Goal: Task Accomplishment & Management: Complete application form

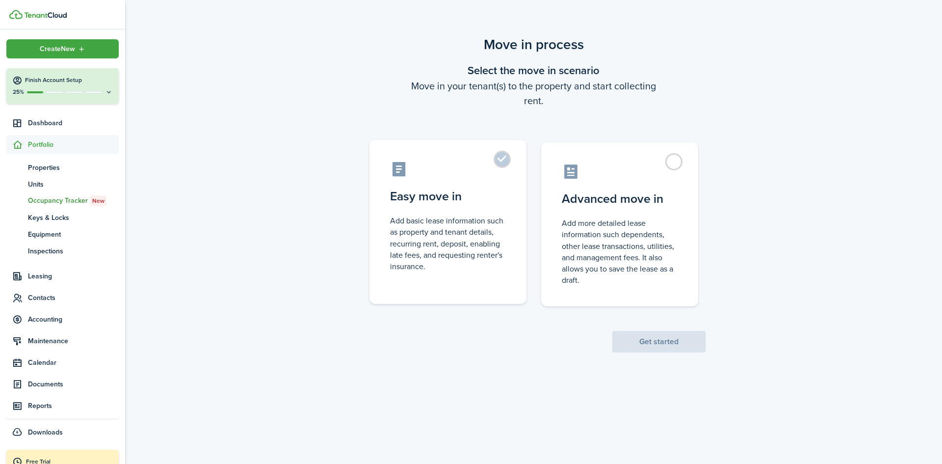
click at [475, 175] on control-radio-card-icon at bounding box center [448, 168] width 116 height 17
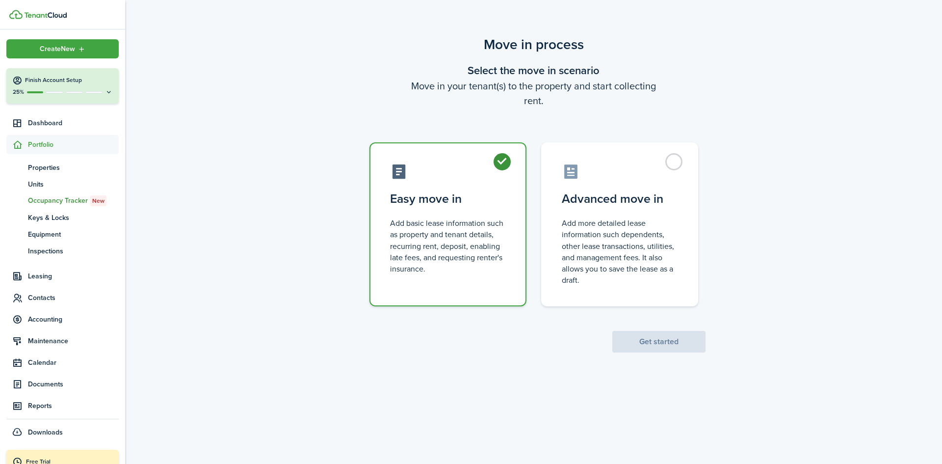
radio input "true"
click at [678, 346] on button "Get started" at bounding box center [658, 342] width 93 height 22
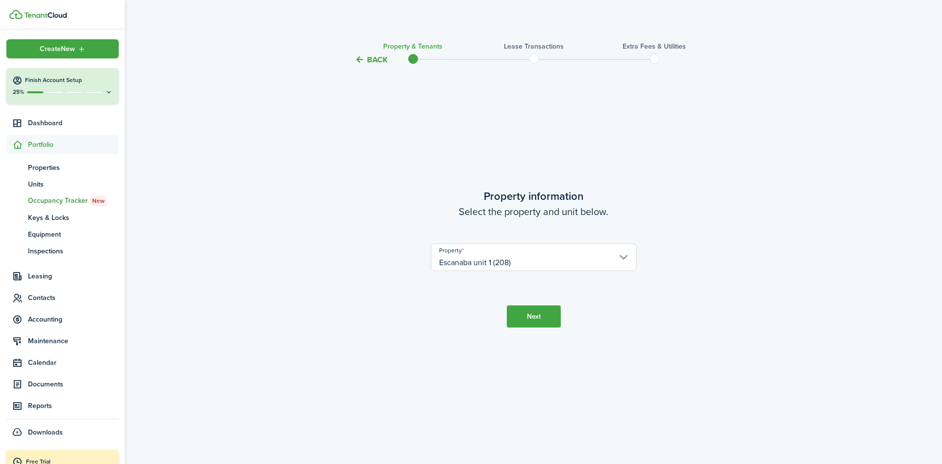
click at [539, 314] on button "Next" at bounding box center [534, 316] width 54 height 22
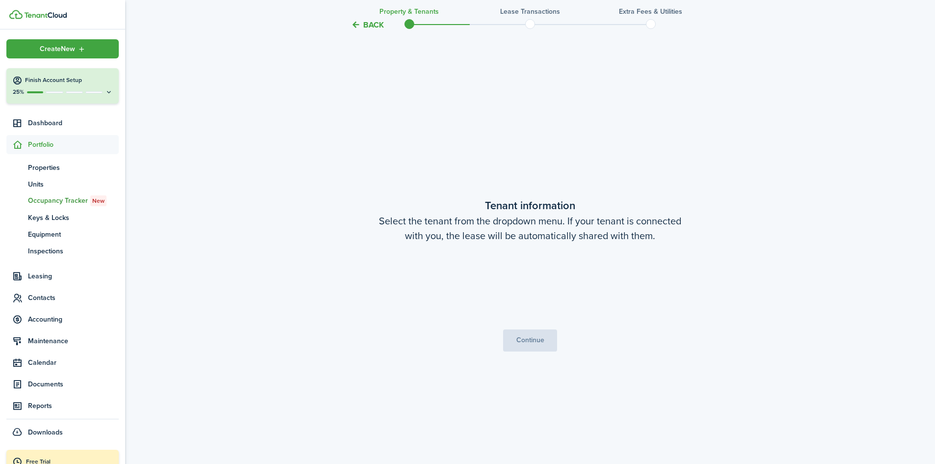
scroll to position [398, 0]
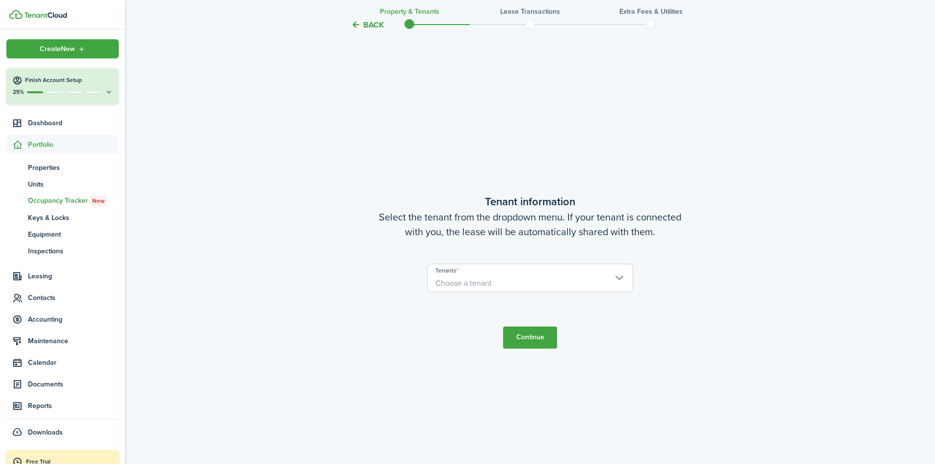
click at [477, 284] on span "Choose a tenant" at bounding box center [463, 282] width 56 height 11
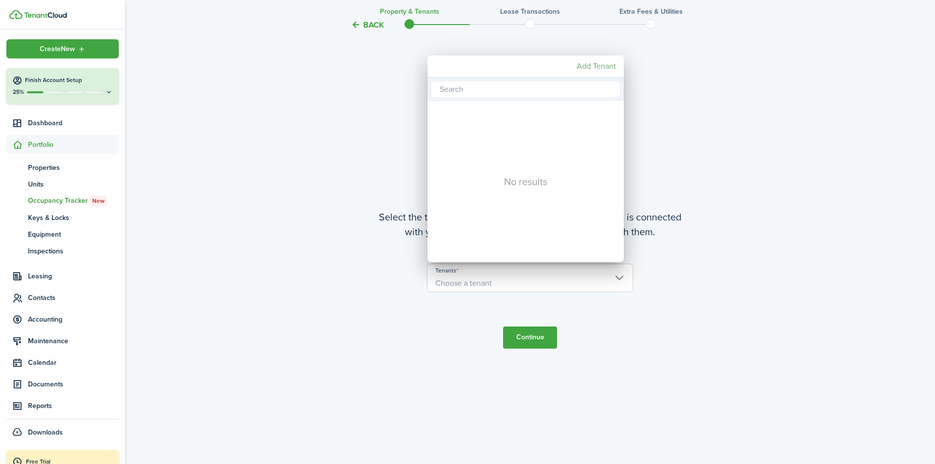
click at [583, 64] on mbsc-button "Add Tenant" at bounding box center [596, 66] width 47 height 18
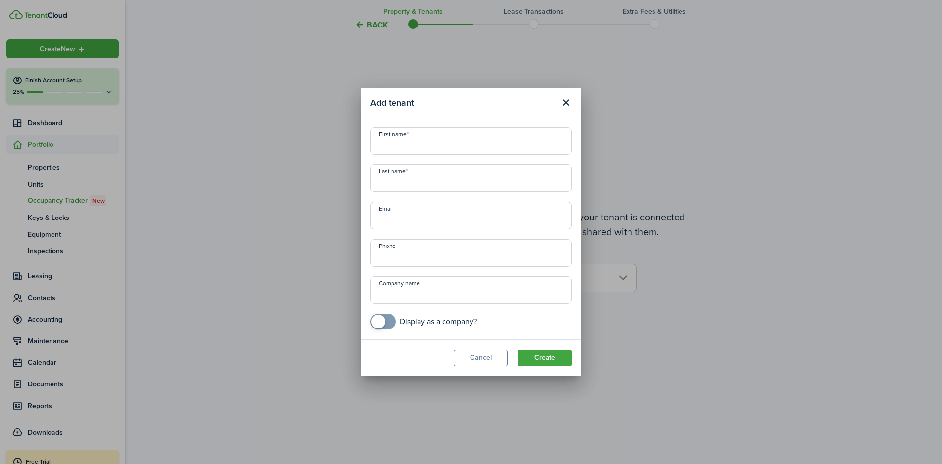
click at [440, 142] on input "First name" at bounding box center [470, 140] width 201 height 27
type input "[PERSON_NAME]"
click at [405, 182] on input "Last name" at bounding box center [470, 177] width 201 height 27
click at [393, 185] on input "Dpaulding" at bounding box center [470, 177] width 201 height 27
type input "[PERSON_NAME]"
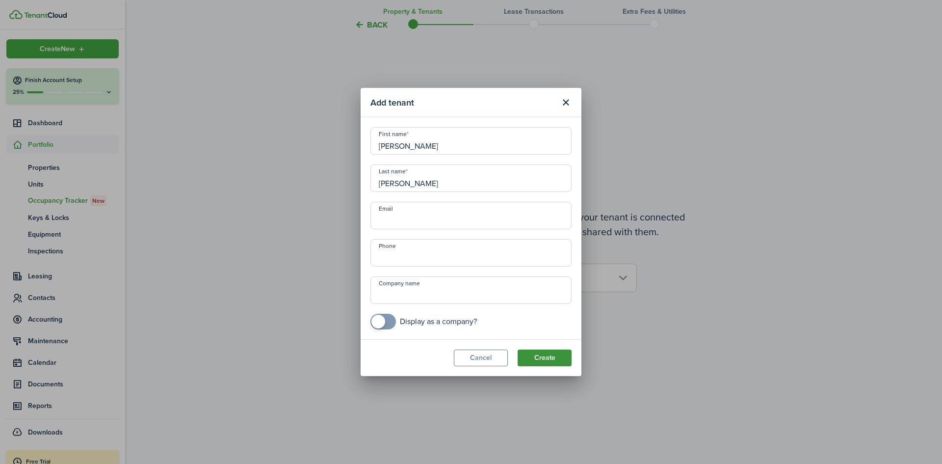
click at [542, 354] on button "Create" at bounding box center [545, 357] width 54 height 17
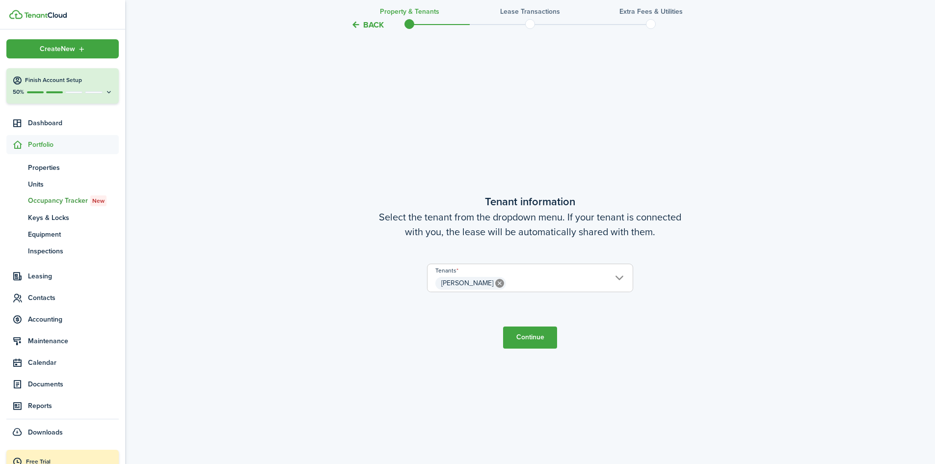
click at [534, 337] on button "Continue" at bounding box center [530, 337] width 54 height 22
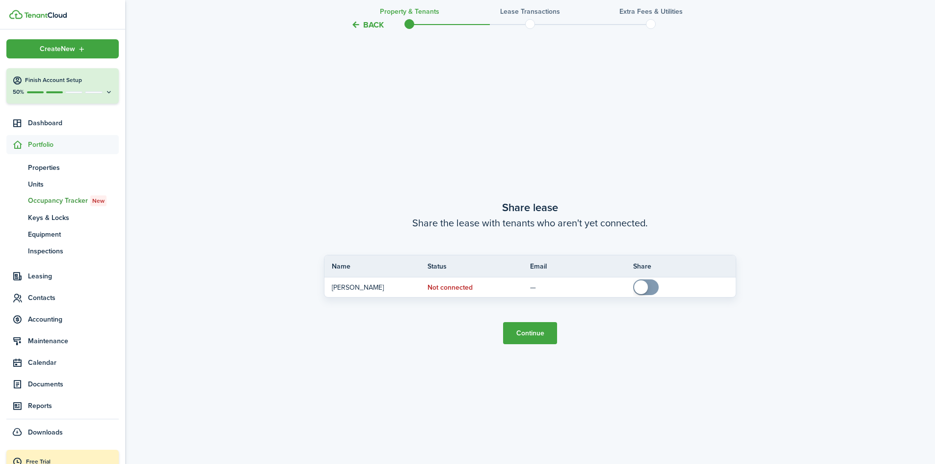
scroll to position [862, 0]
click at [530, 331] on button "Continue" at bounding box center [530, 332] width 54 height 22
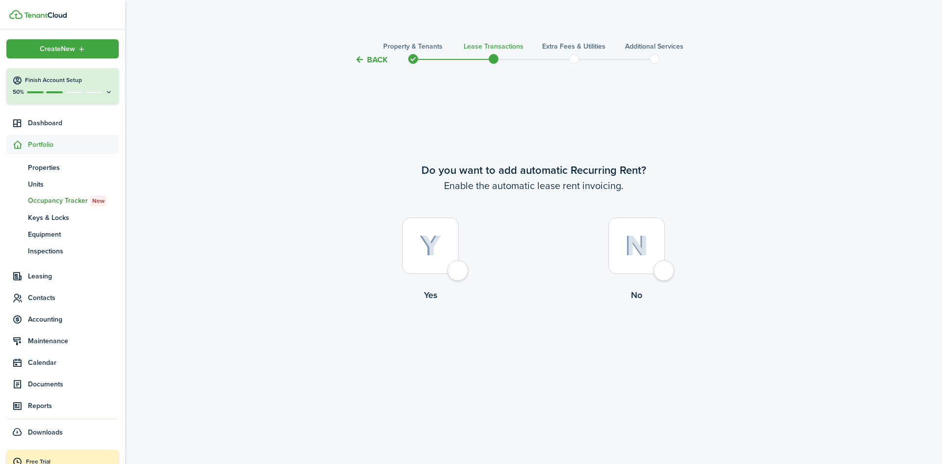
click at [457, 270] on div at bounding box center [430, 245] width 56 height 56
radio input "true"
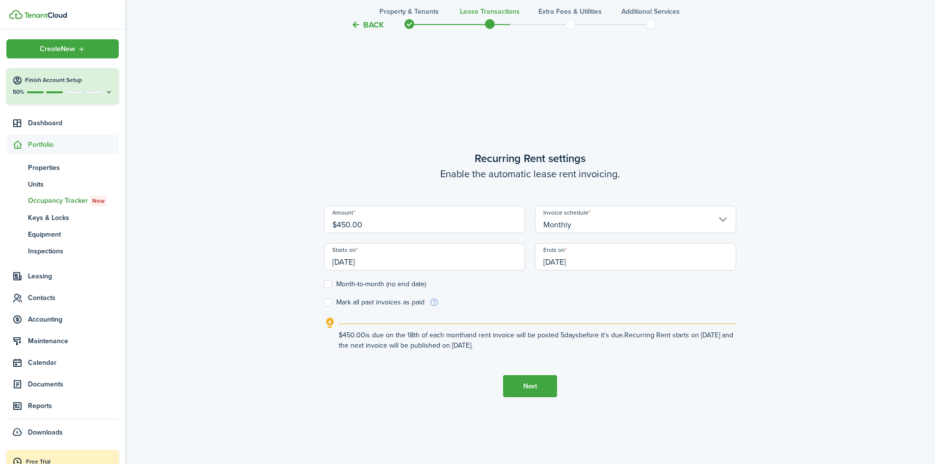
scroll to position [398, 0]
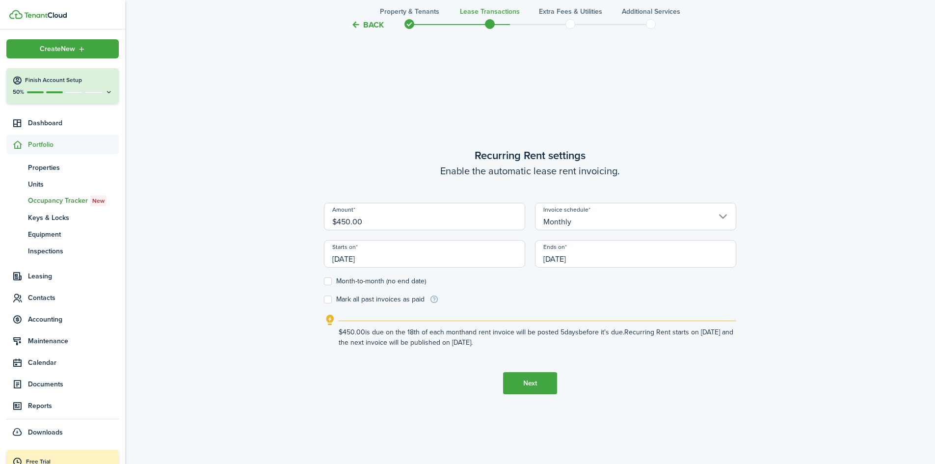
click at [360, 260] on input "[DATE]" at bounding box center [424, 253] width 201 height 27
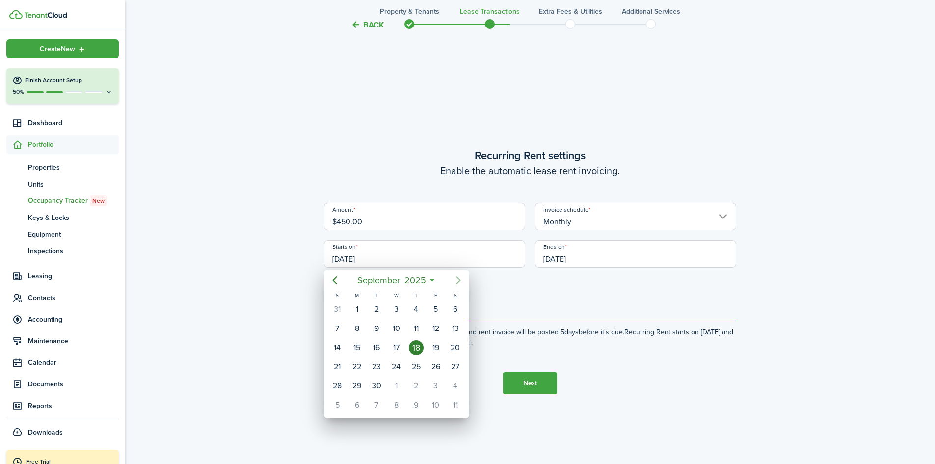
click at [456, 281] on icon "Next page" at bounding box center [458, 280] width 12 height 12
click at [455, 282] on icon "Next page" at bounding box center [458, 280] width 12 height 12
click at [453, 309] on div "1" at bounding box center [455, 309] width 15 height 15
type input "[DATE]"
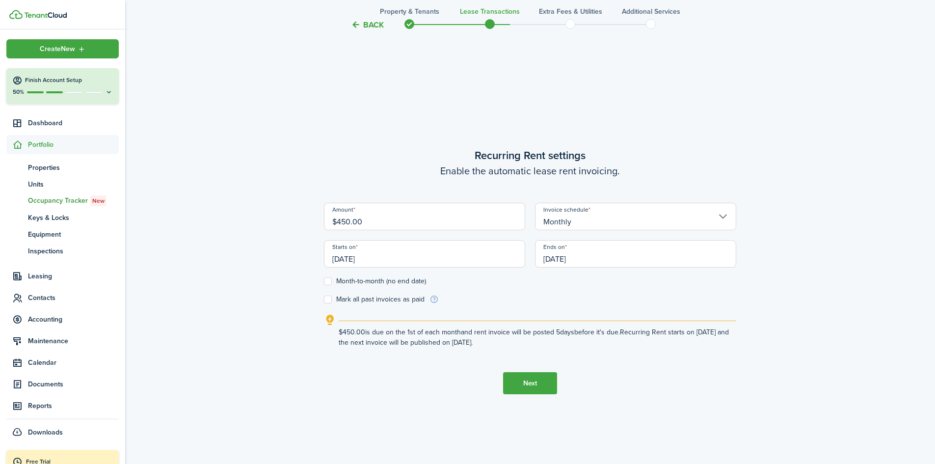
click at [580, 260] on input "[DATE]" at bounding box center [635, 253] width 201 height 27
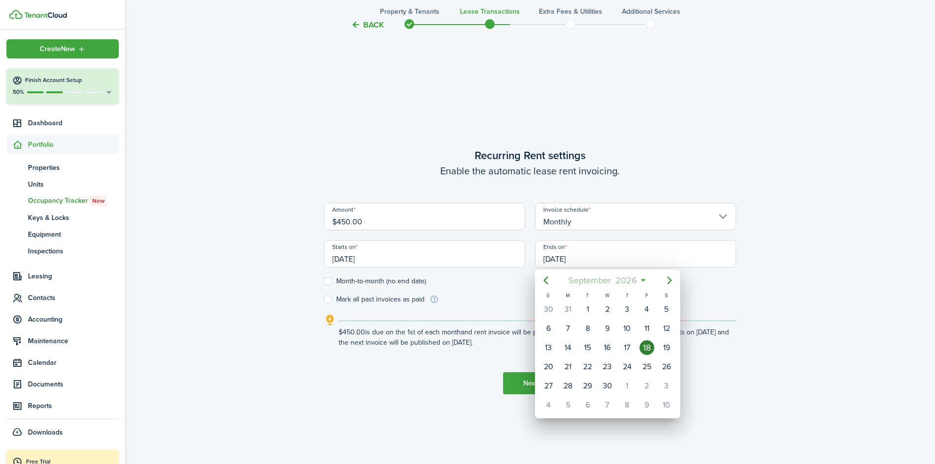
click at [636, 281] on span "2026" at bounding box center [626, 280] width 26 height 18
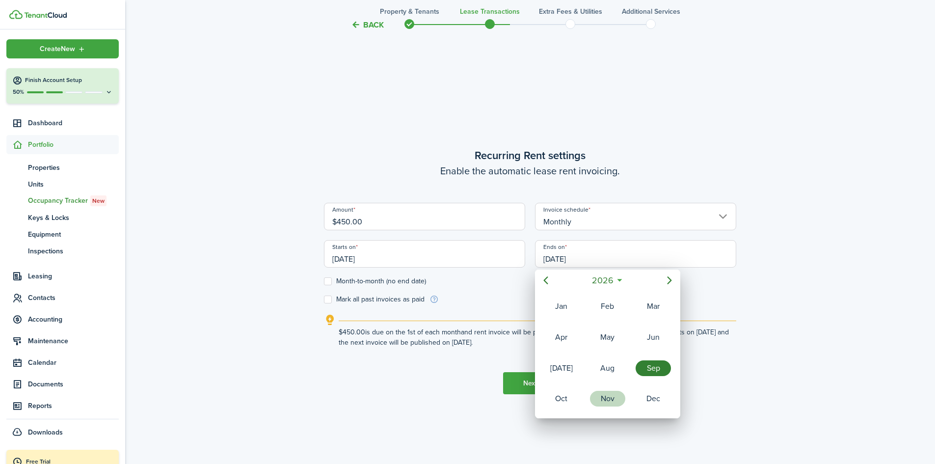
click at [607, 395] on div "Nov" at bounding box center [607, 399] width 35 height 16
click at [670, 279] on icon "Next page" at bounding box center [669, 280] width 4 height 8
click at [629, 282] on span "2026" at bounding box center [625, 280] width 26 height 18
click at [558, 401] on div "Oct" at bounding box center [561, 399] width 35 height 16
click at [666, 383] on div "31" at bounding box center [666, 385] width 15 height 15
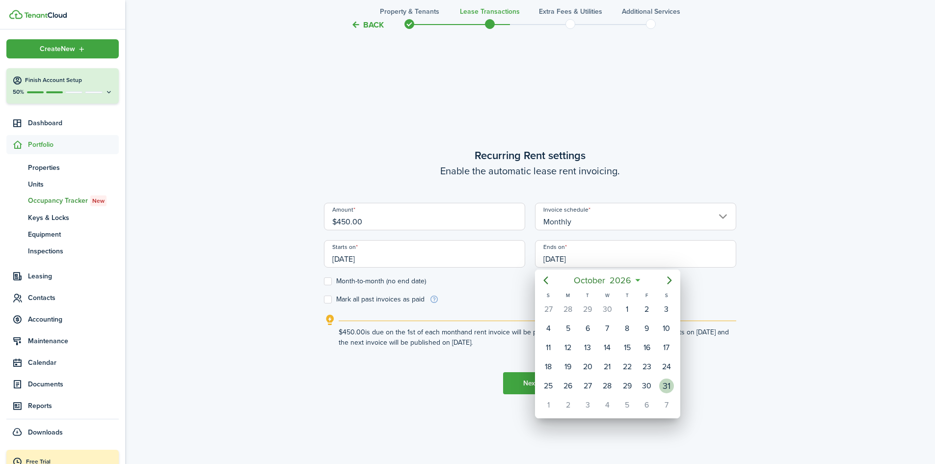
type input "[DATE]"
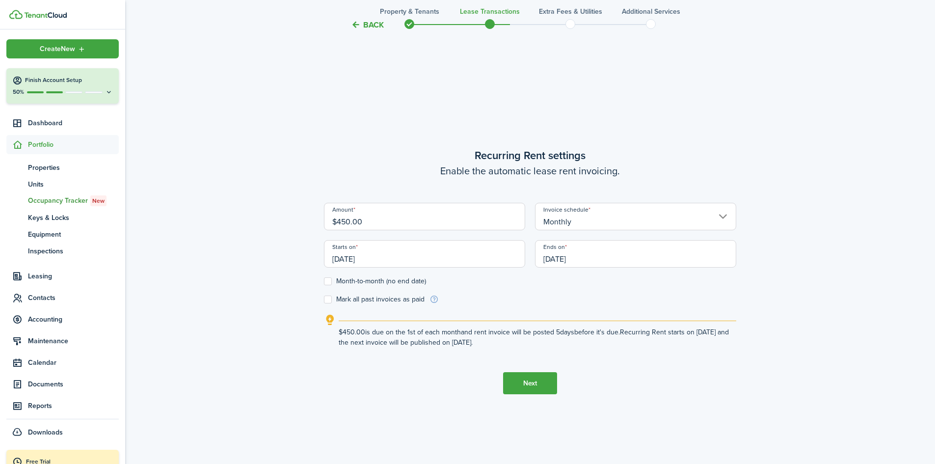
click at [330, 280] on label "Month-to-month (no end date)" at bounding box center [375, 281] width 102 height 8
click at [324, 281] on input "Month-to-month (no end date)" at bounding box center [323, 281] width 0 height 0
checkbox input "true"
click at [330, 298] on label "Mark all past invoices as paid" at bounding box center [374, 299] width 101 height 8
click at [324, 299] on input "Mark all past invoices as paid" at bounding box center [323, 299] width 0 height 0
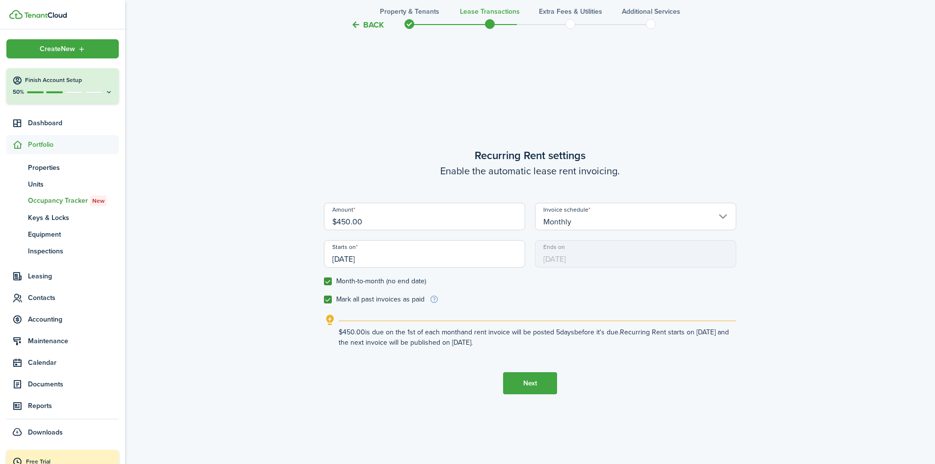
checkbox input "true"
click at [530, 379] on button "Next" at bounding box center [530, 383] width 54 height 22
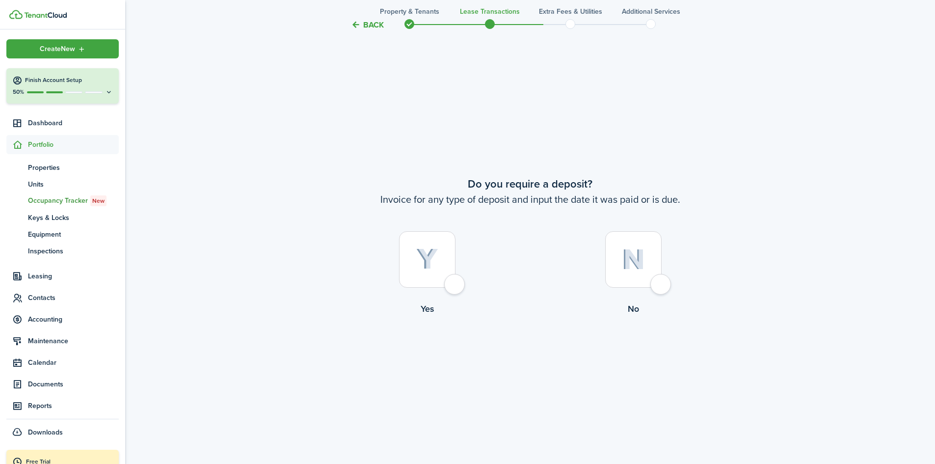
scroll to position [862, 0]
click at [658, 283] on div at bounding box center [633, 259] width 56 height 56
radio input "true"
click at [537, 352] on button "Continue" at bounding box center [530, 355] width 54 height 22
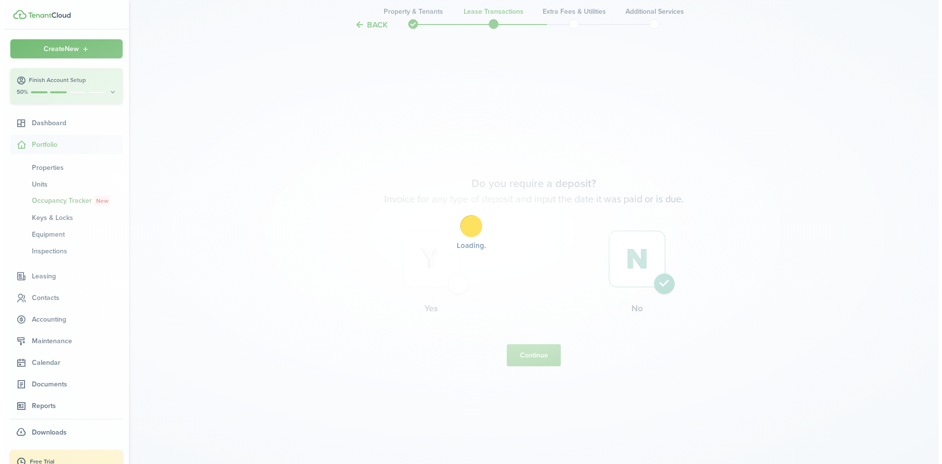
scroll to position [0, 0]
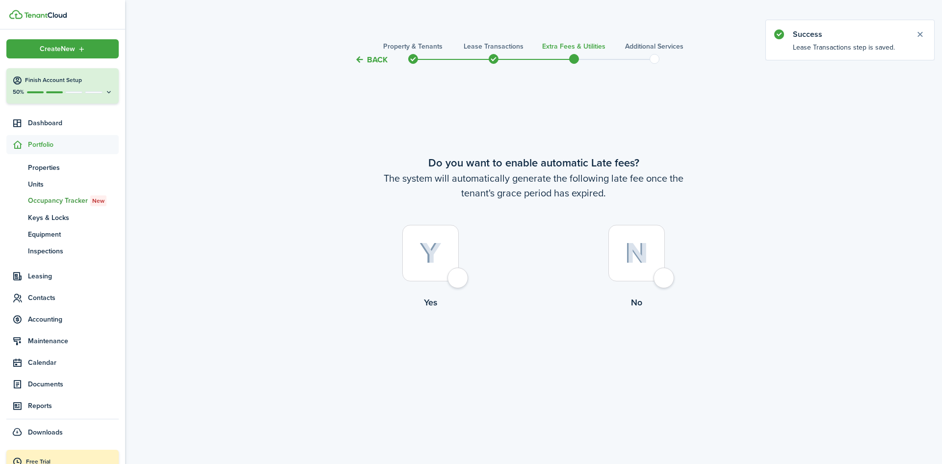
click at [459, 278] on div at bounding box center [430, 253] width 56 height 56
radio input "true"
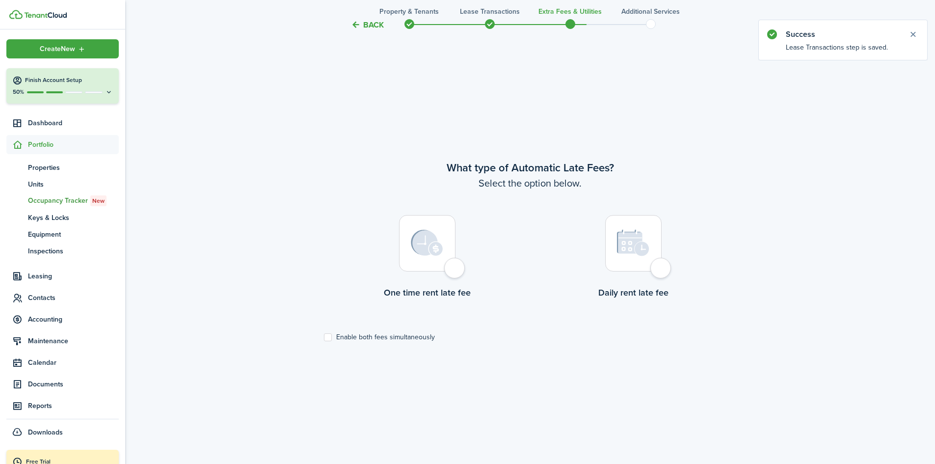
scroll to position [398, 0]
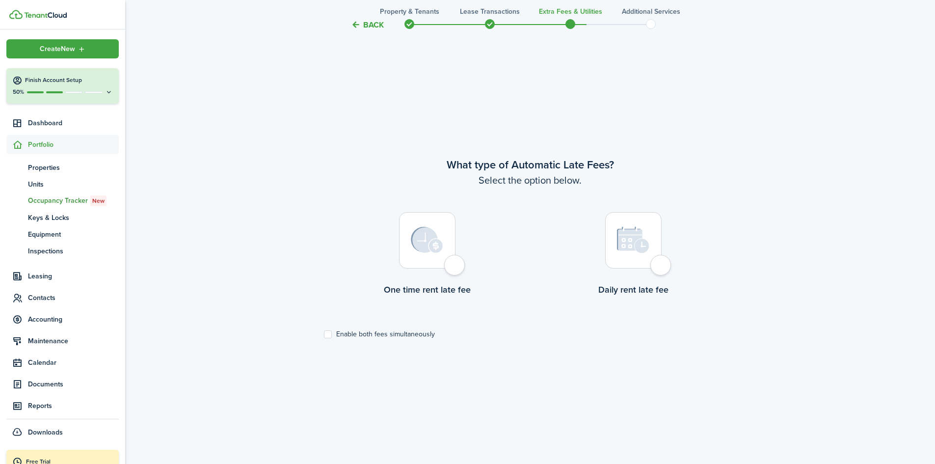
click at [661, 264] on div at bounding box center [633, 240] width 56 height 56
radio input "true"
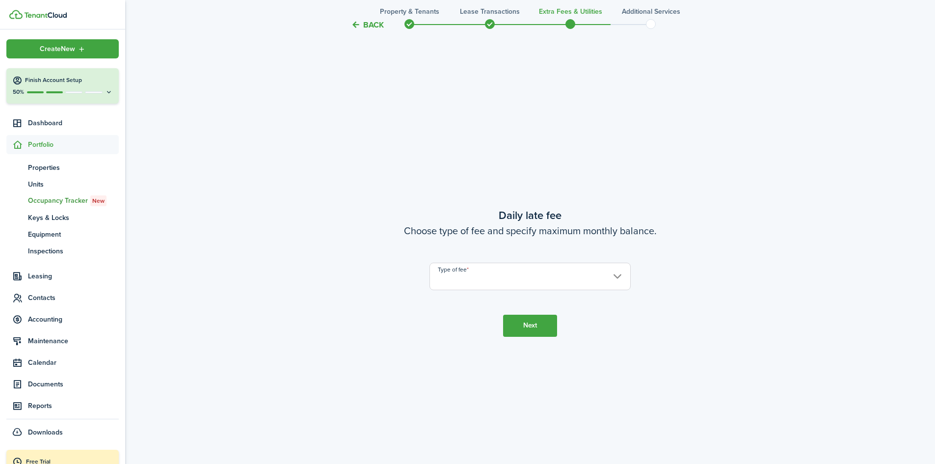
scroll to position [862, 0]
click at [513, 279] on input "Type of fee" at bounding box center [529, 275] width 201 height 27
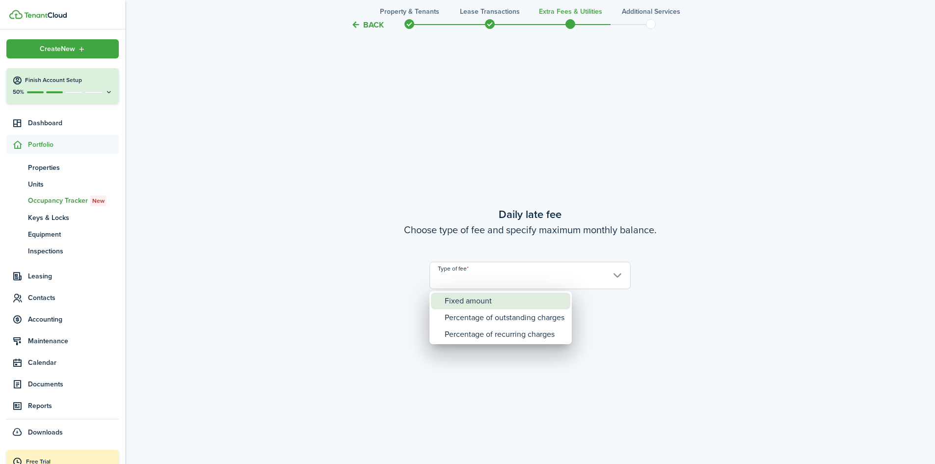
click at [482, 299] on div "Fixed amount" at bounding box center [505, 300] width 120 height 17
type input "Fixed amount"
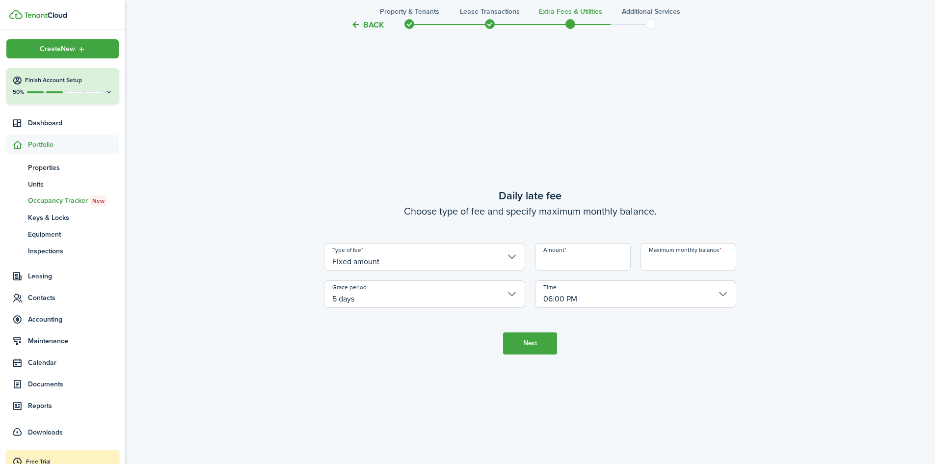
click at [547, 261] on input "Amount" at bounding box center [583, 256] width 96 height 27
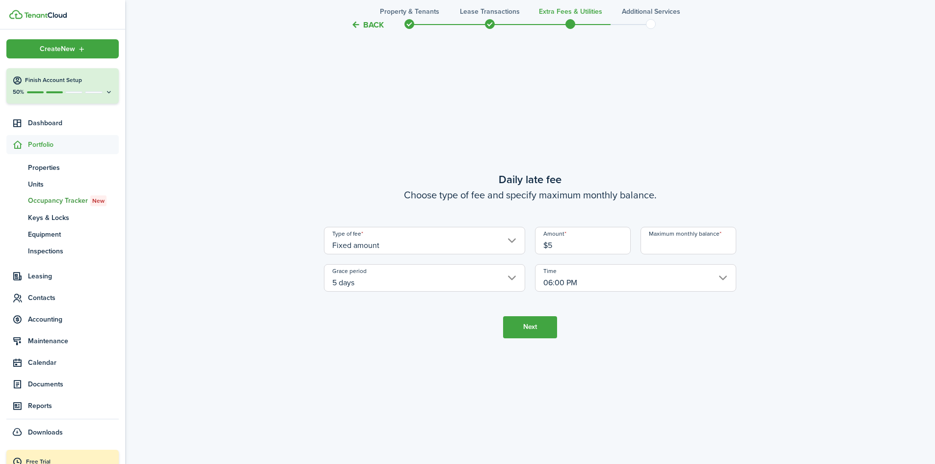
scroll to position [878, 0]
type input "$5.00"
click at [530, 327] on button "Next" at bounding box center [530, 327] width 54 height 22
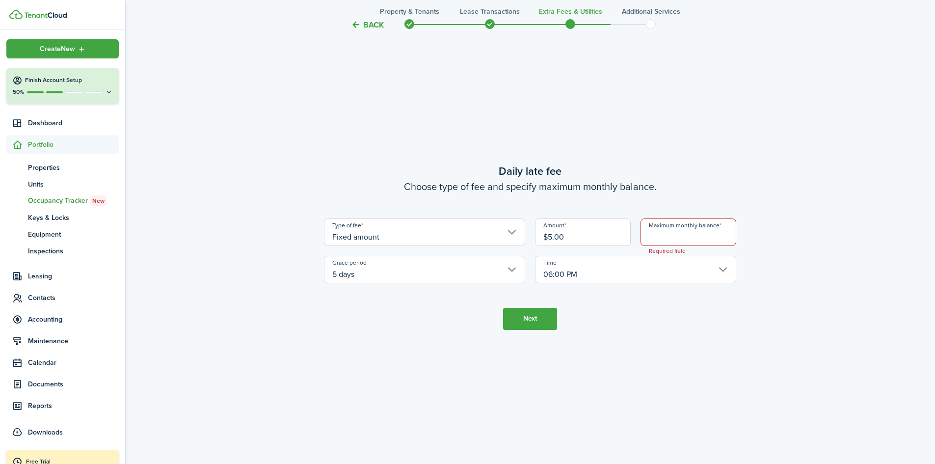
click at [660, 236] on input "Maximum monthly balance" at bounding box center [688, 231] width 96 height 27
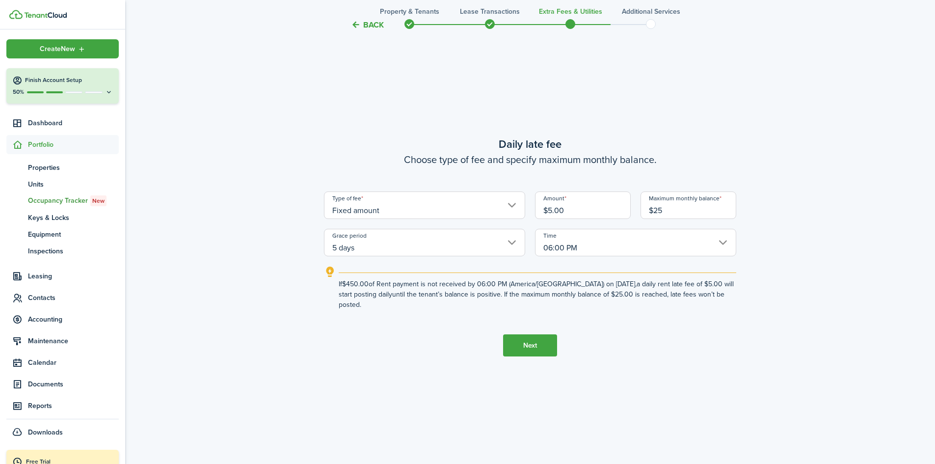
drag, startPoint x: 662, startPoint y: 214, endPoint x: 650, endPoint y: 214, distance: 12.3
click at [650, 214] on input "$25" at bounding box center [688, 204] width 96 height 27
click at [614, 252] on input "06:00 PM" at bounding box center [635, 242] width 201 height 27
type input "$100.00"
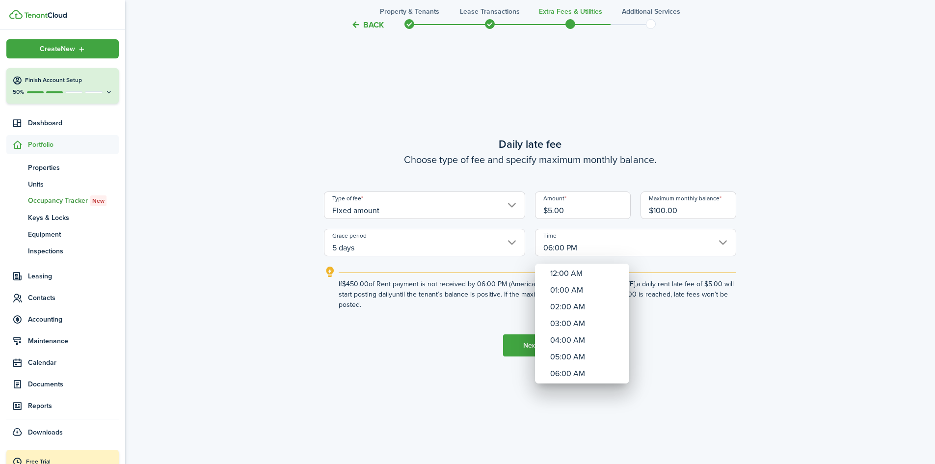
click at [637, 250] on div at bounding box center [467, 231] width 1092 height 621
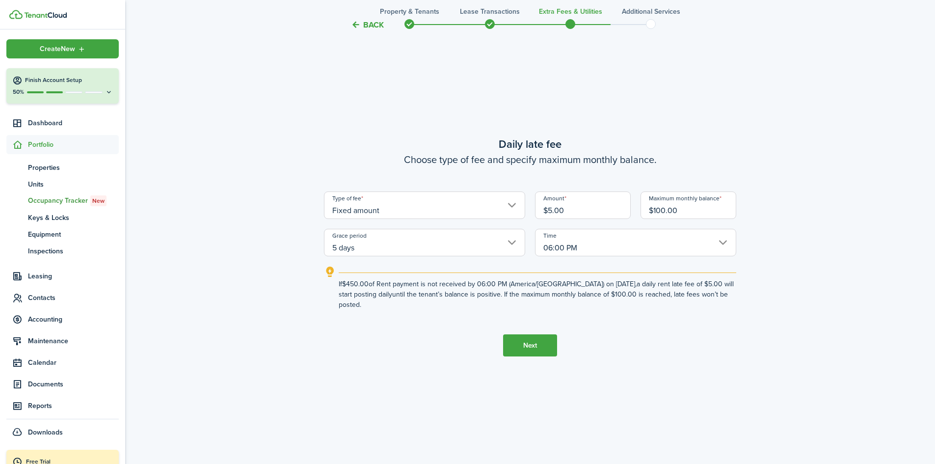
click at [528, 340] on button "Next" at bounding box center [530, 345] width 54 height 22
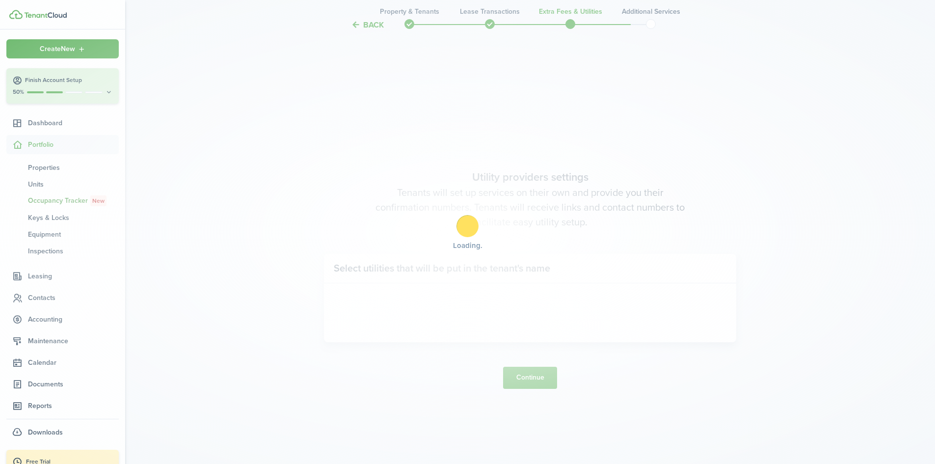
scroll to position [1325, 0]
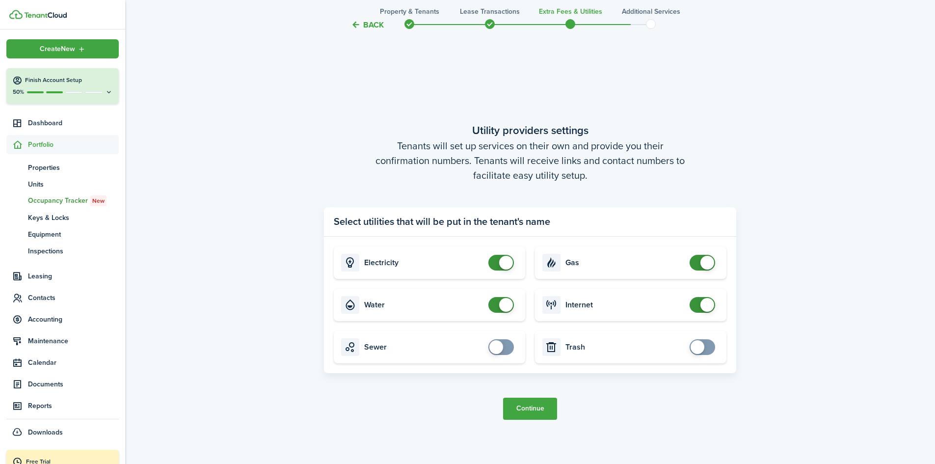
checkbox input "true"
click at [505, 348] on span at bounding box center [501, 347] width 10 height 16
click at [705, 346] on span at bounding box center [702, 347] width 10 height 16
checkbox input "true"
click at [706, 346] on span at bounding box center [702, 347] width 10 height 16
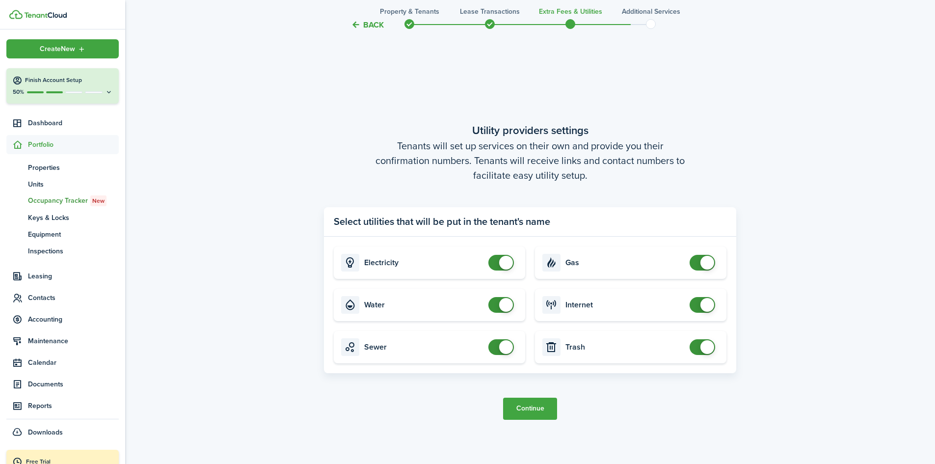
click at [533, 408] on button "Continue" at bounding box center [530, 408] width 54 height 22
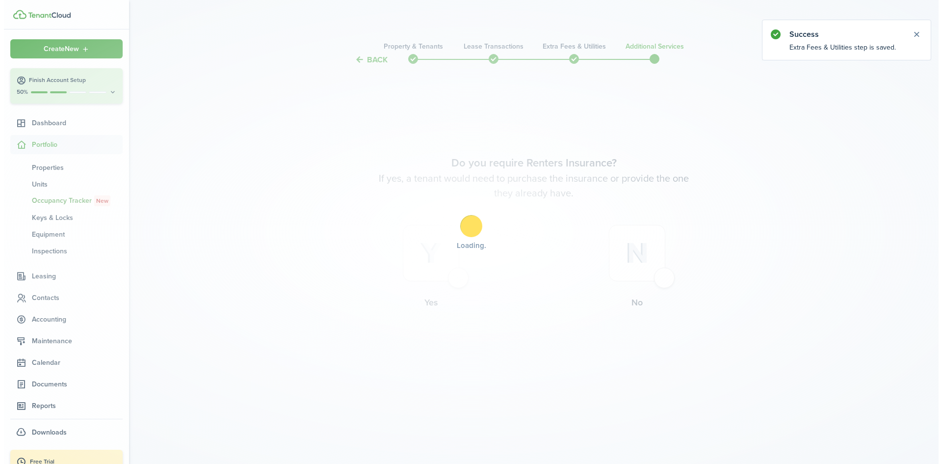
scroll to position [0, 0]
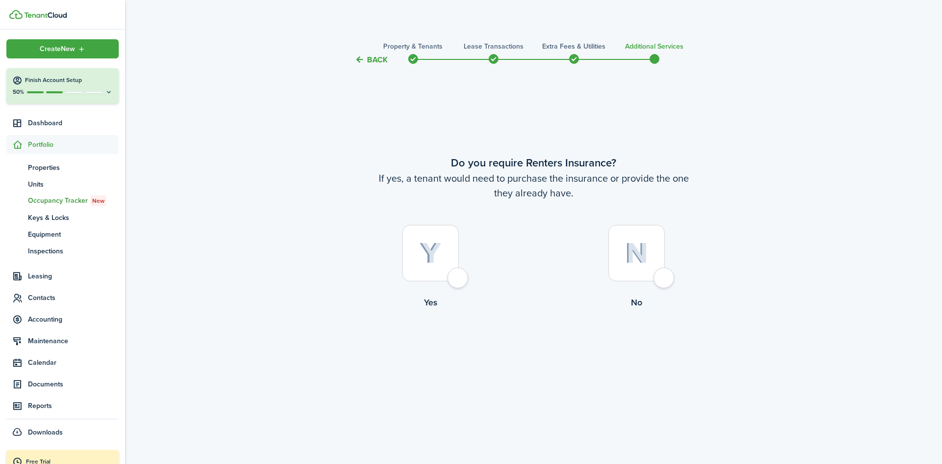
click at [457, 278] on div at bounding box center [430, 253] width 56 height 56
radio input "true"
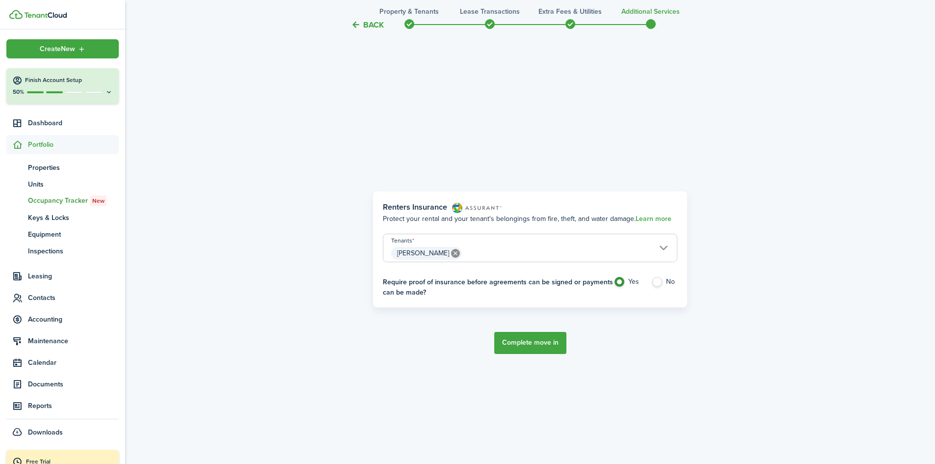
scroll to position [398, 0]
click at [531, 341] on button "Complete move in" at bounding box center [530, 341] width 72 height 22
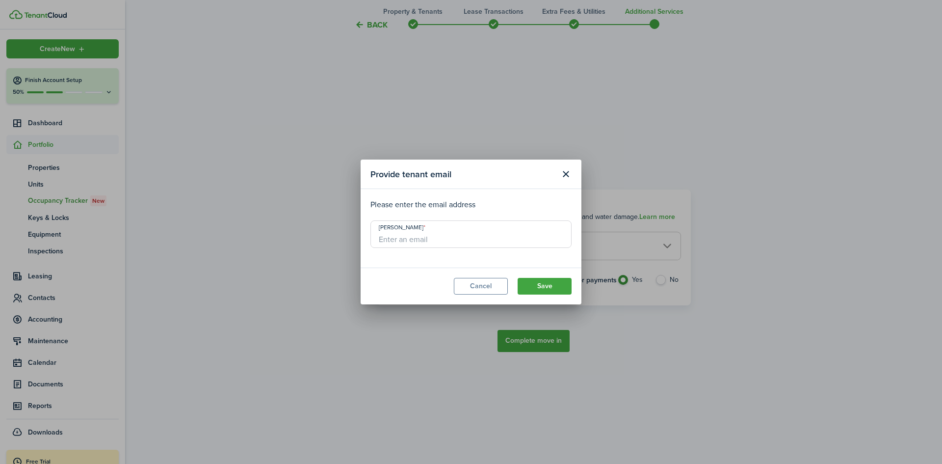
click at [397, 239] on input "[PERSON_NAME]" at bounding box center [470, 233] width 201 height 27
type input "[EMAIL_ADDRESS][DOMAIN_NAME]"
click at [540, 285] on button "Save" at bounding box center [545, 286] width 54 height 17
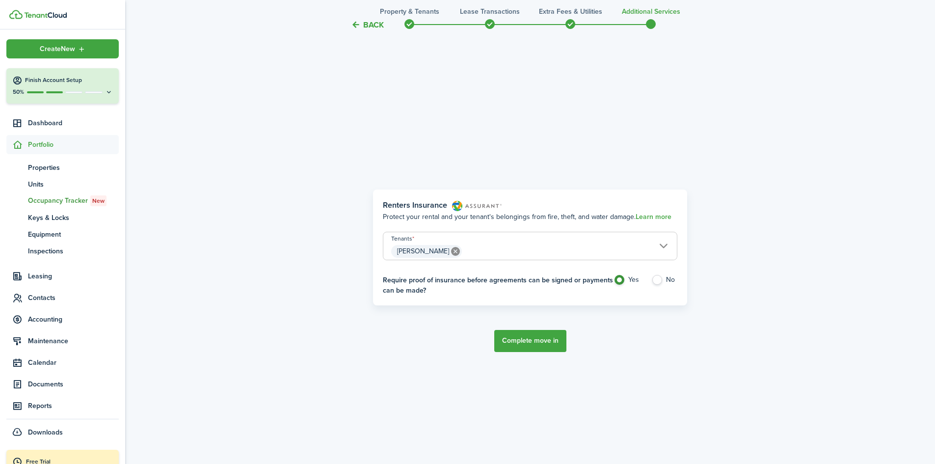
click at [530, 342] on button "Complete move in" at bounding box center [530, 341] width 72 height 22
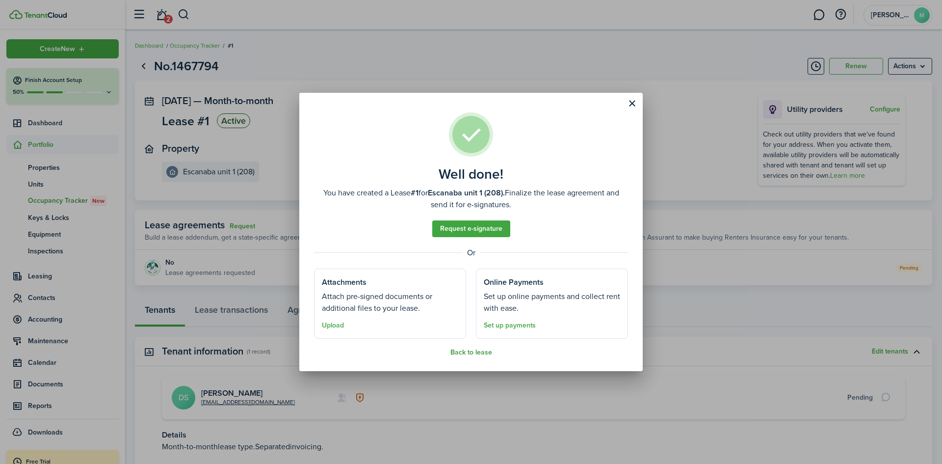
click at [477, 351] on button "Back to lease" at bounding box center [471, 352] width 42 height 8
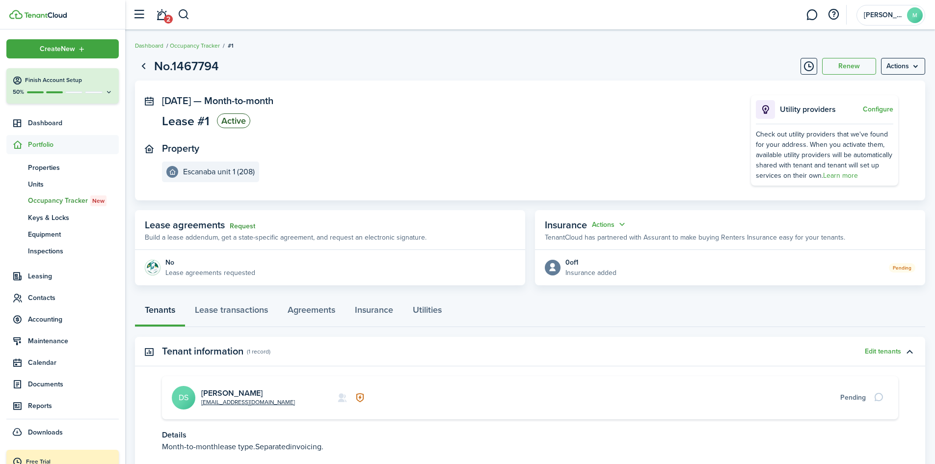
click at [244, 227] on link "Request" at bounding box center [243, 226] width 26 height 8
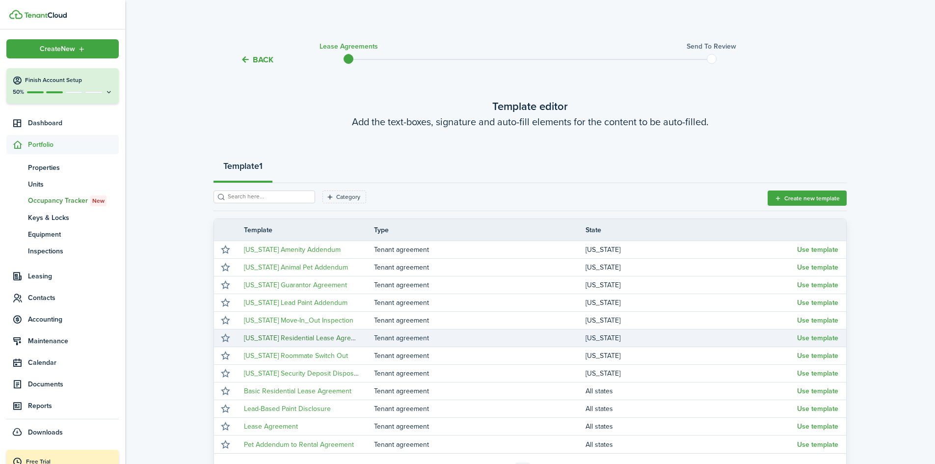
click at [272, 338] on link "[US_STATE] Residential Lease Agreement" at bounding box center [307, 338] width 126 height 10
